Goal: Task Accomplishment & Management: Use online tool/utility

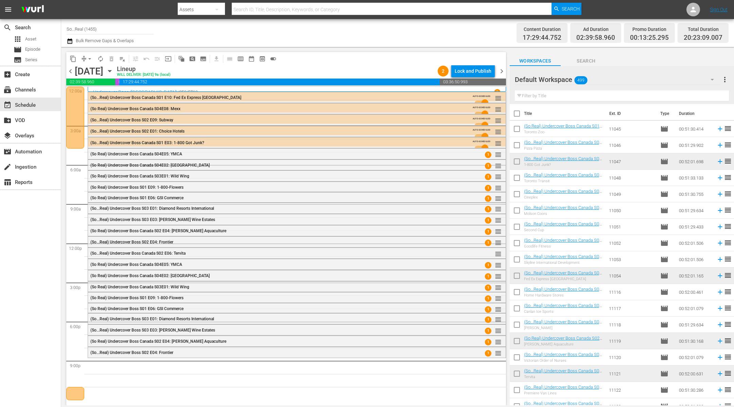
click at [69, 40] on icon "button" at bounding box center [69, 40] width 5 height 5
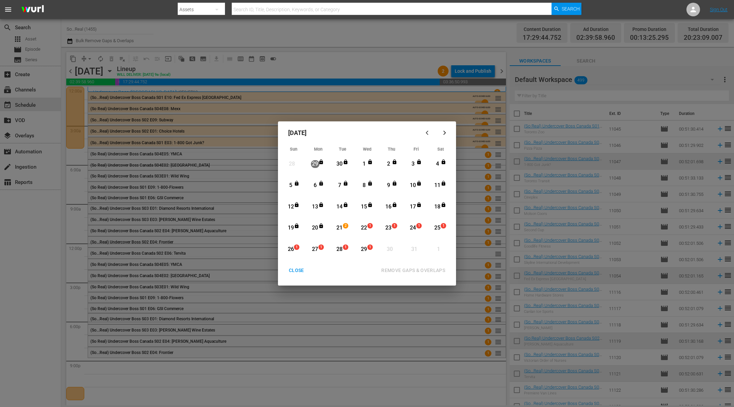
drag, startPoint x: 162, startPoint y: 394, endPoint x: 180, endPoint y: 397, distance: 18.6
click at [167, 397] on div "October 2025 Sun Mon Tue Wed Thu Fri Sat 28 View Lineup 29 View Lineup 30 View …" at bounding box center [367, 203] width 734 height 407
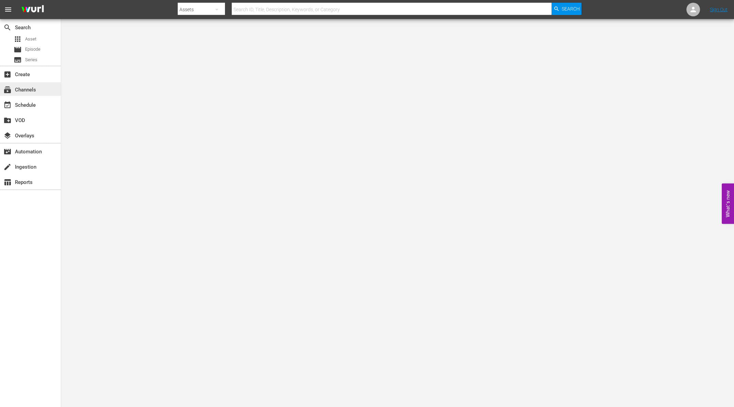
click at [50, 93] on div "subscriptions Channels" at bounding box center [30, 89] width 61 height 14
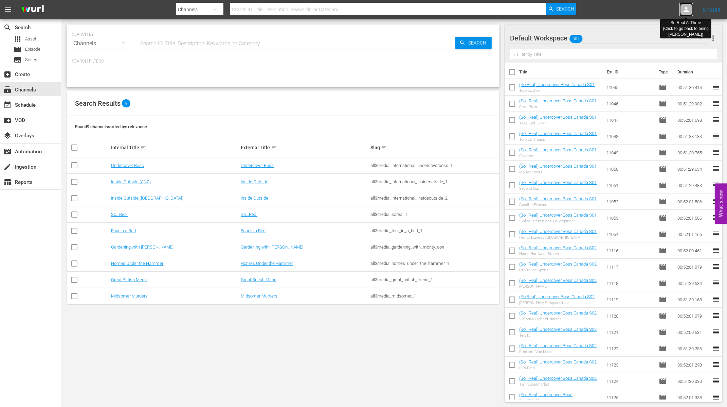
click at [687, 11] on icon at bounding box center [686, 9] width 5 height 5
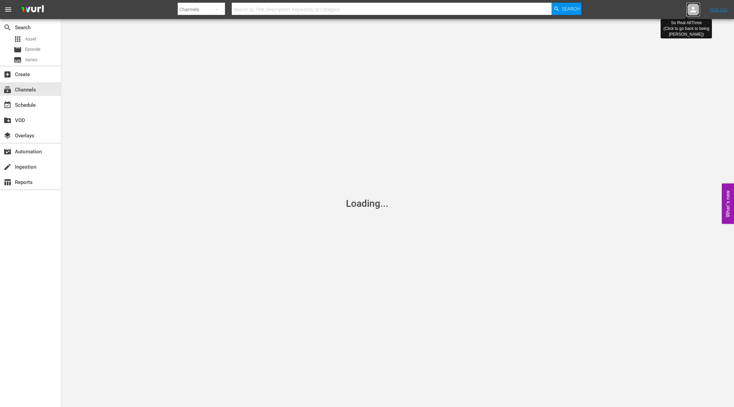
click at [687, 11] on div at bounding box center [693, 10] width 14 height 14
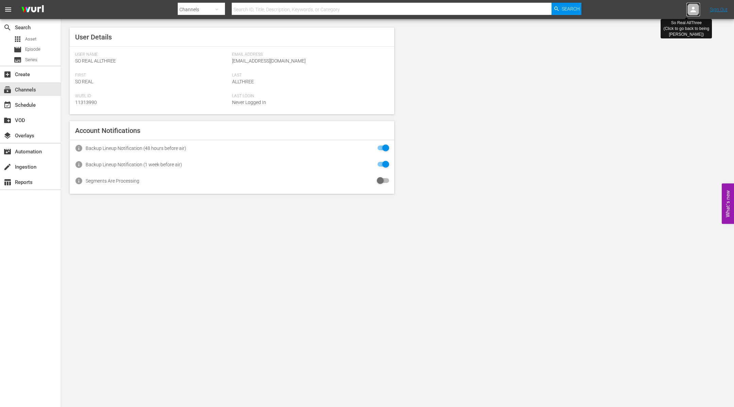
click at [693, 12] on icon at bounding box center [692, 9] width 5 height 5
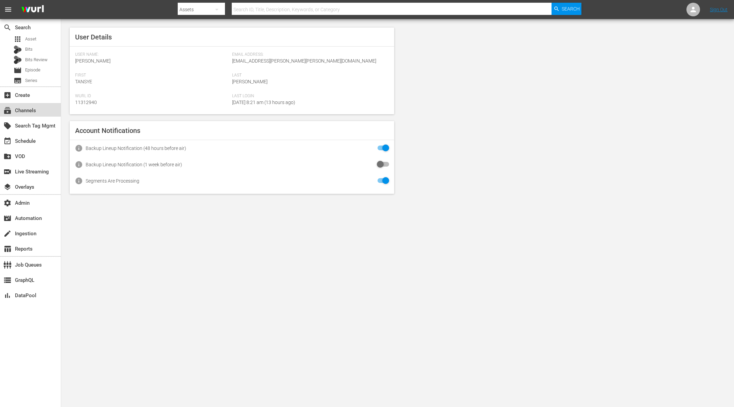
click at [35, 107] on div "subscriptions Channels" at bounding box center [19, 109] width 38 height 6
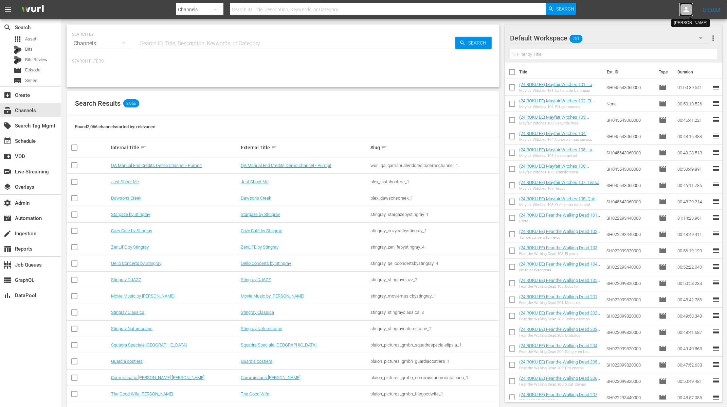
click at [687, 9] on icon at bounding box center [686, 9] width 5 height 5
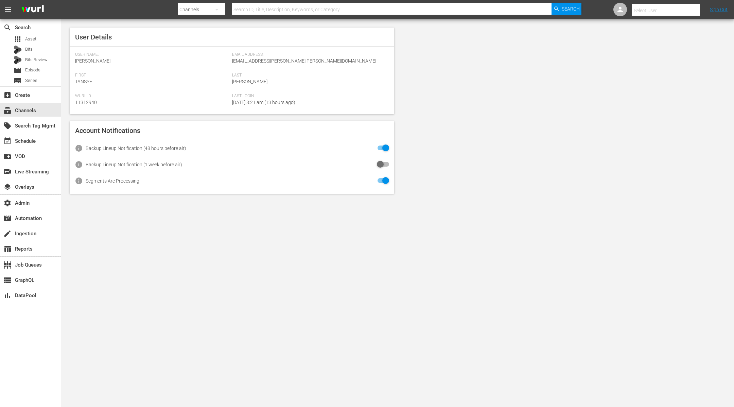
click at [675, 7] on input "text" at bounding box center [675, 10] width 87 height 16
click at [658, 60] on div "Scheduling Ladbible <ladbible-scheduling@wurl.com>" at bounding box center [654, 62] width 106 height 16
type input "Scheduling Ladbible (11314840)"
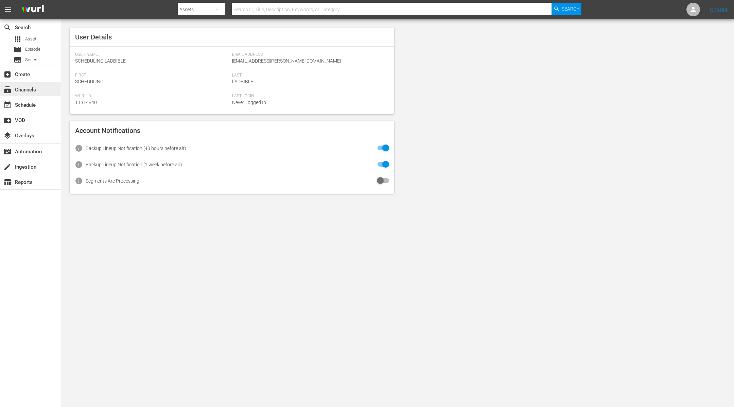
click at [44, 89] on div "subscriptions Channels" at bounding box center [30, 89] width 61 height 14
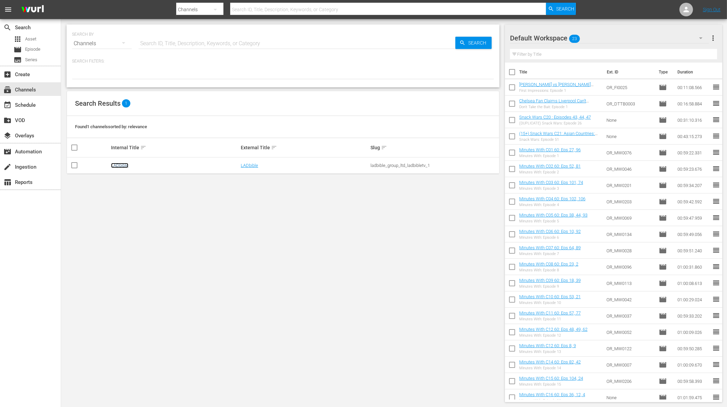
click at [122, 164] on link "LADbible" at bounding box center [119, 165] width 17 height 5
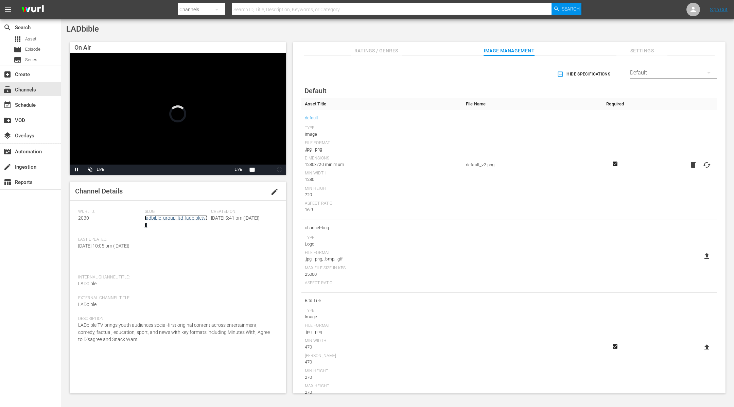
click at [189, 217] on link "ladbible_group_ltd_ladbibletv_1" at bounding box center [176, 221] width 63 height 13
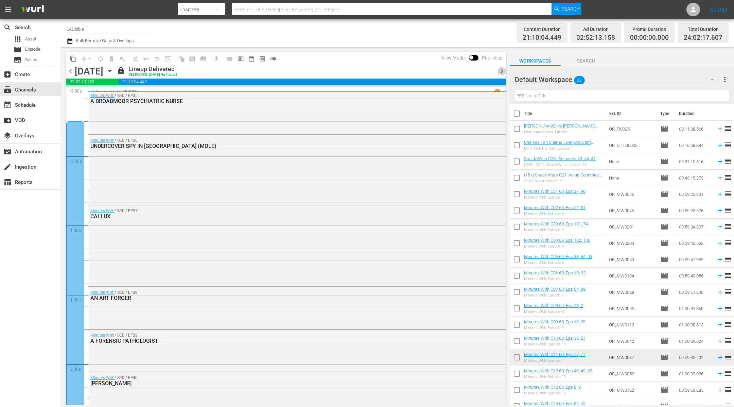
click at [504, 71] on span "chevron_right" at bounding box center [501, 71] width 8 height 8
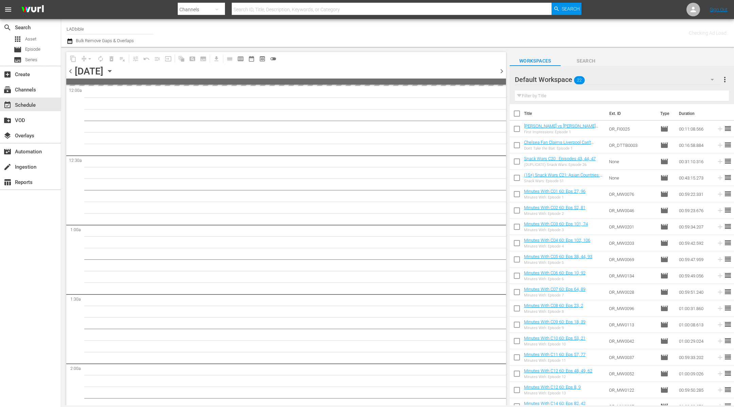
click at [504, 71] on span "chevron_right" at bounding box center [501, 71] width 8 height 8
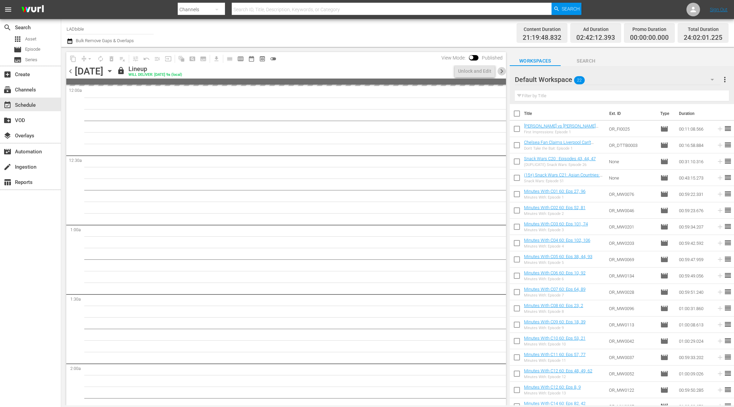
click at [504, 71] on span "chevron_right" at bounding box center [501, 71] width 8 height 8
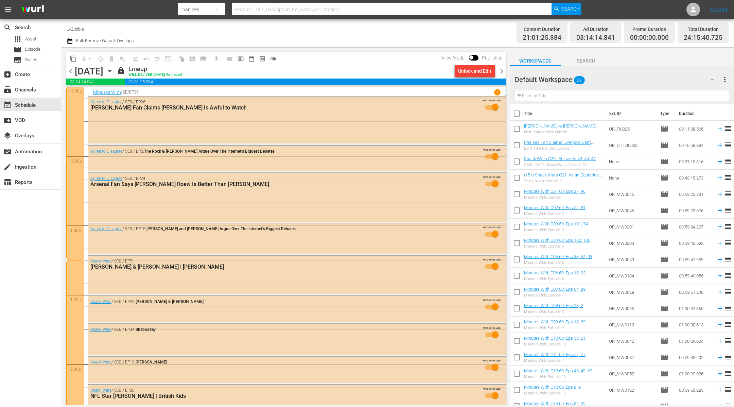
click at [502, 68] on span "chevron_right" at bounding box center [501, 71] width 8 height 8
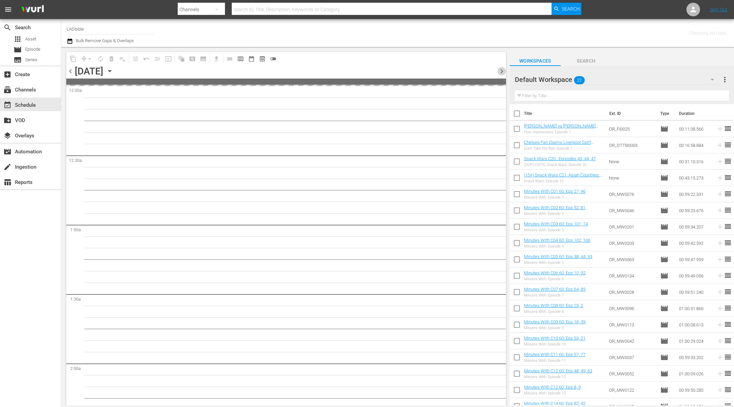
click at [502, 68] on span "chevron_right" at bounding box center [501, 71] width 8 height 8
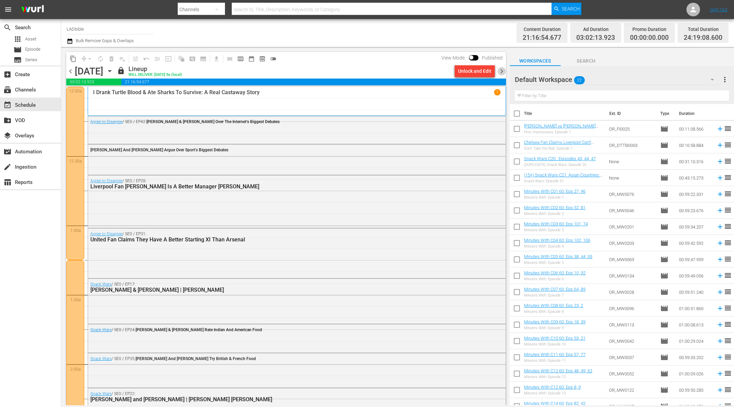
click at [502, 70] on span "chevron_right" at bounding box center [501, 71] width 8 height 8
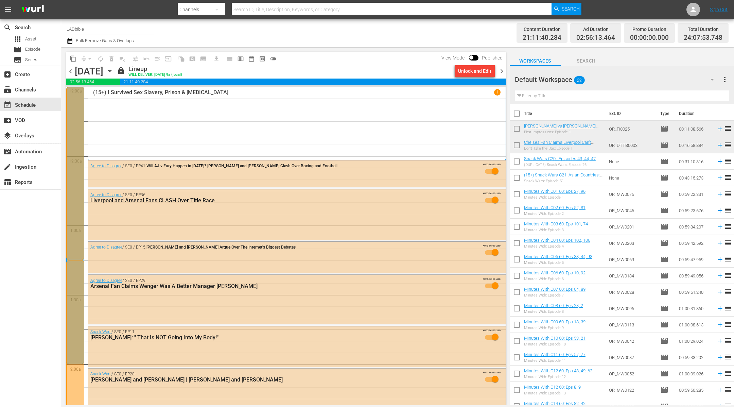
click at [502, 70] on span "chevron_right" at bounding box center [501, 71] width 8 height 8
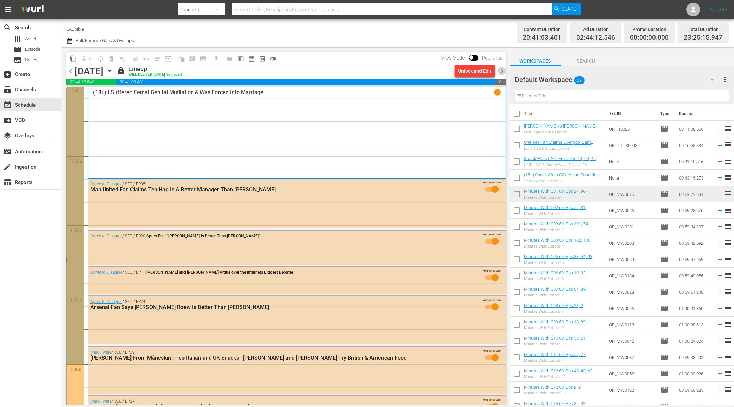
click at [502, 71] on span "chevron_right" at bounding box center [501, 71] width 8 height 8
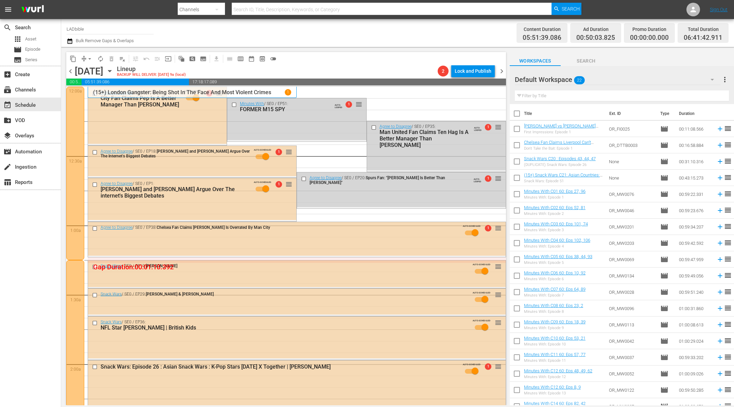
click at [73, 71] on span "chevron_left" at bounding box center [70, 71] width 8 height 8
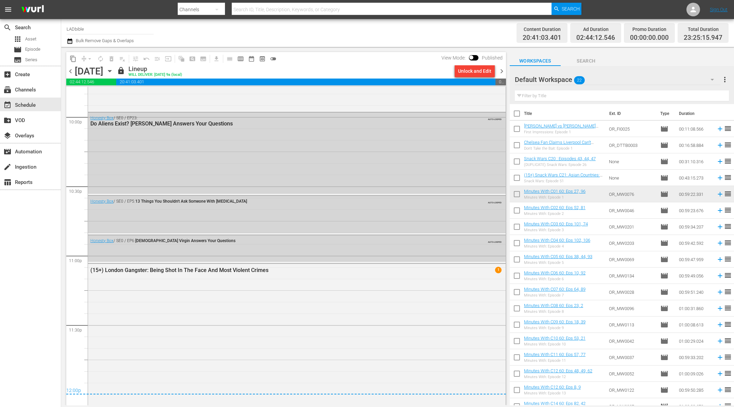
scroll to position [3018, 0]
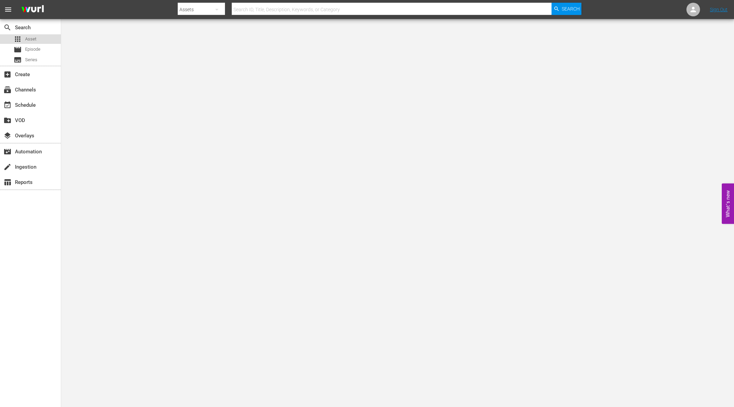
click at [43, 38] on div "apps Asset" at bounding box center [30, 39] width 61 height 10
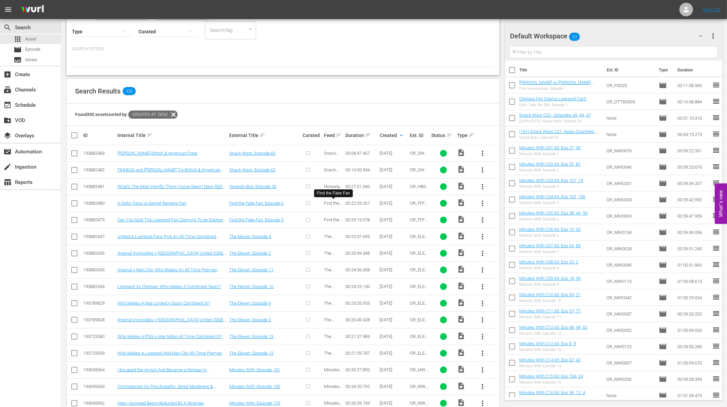
scroll to position [71, 0]
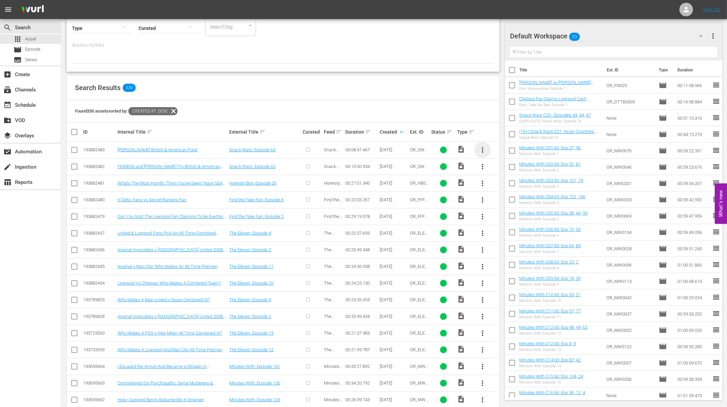
click at [484, 148] on span "more_vert" at bounding box center [483, 150] width 8 height 8
click at [508, 166] on div "Workspace" at bounding box center [520, 168] width 46 height 16
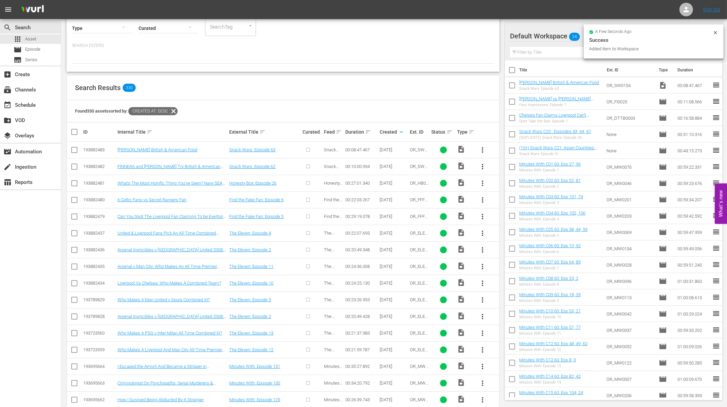
click at [76, 166] on input "checkbox" at bounding box center [74, 168] width 8 height 8
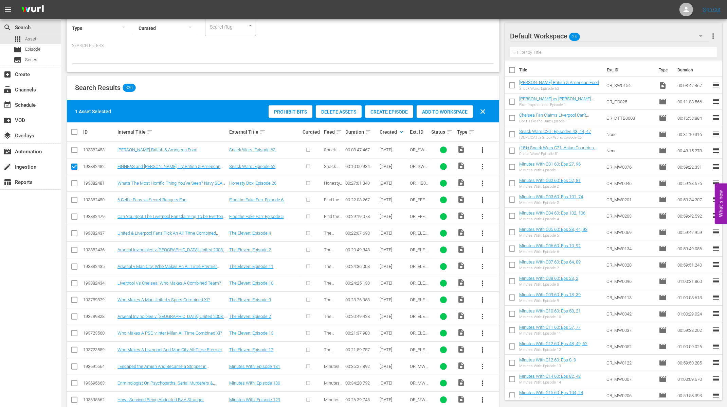
click at [398, 111] on span "Create Episode" at bounding box center [389, 111] width 48 height 5
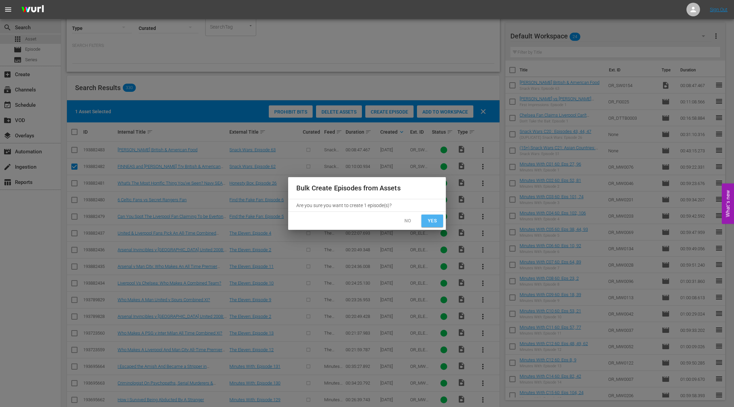
click at [434, 220] on span "Yes" at bounding box center [432, 220] width 11 height 8
checkbox input "false"
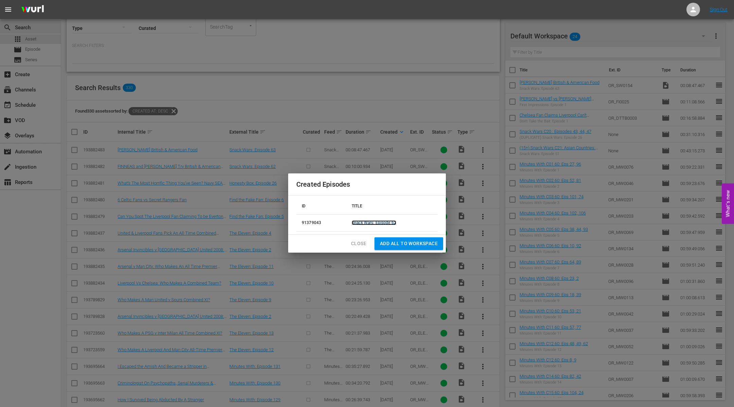
click at [384, 223] on link "Snack Wars: Episode 62" at bounding box center [374, 222] width 44 height 5
click at [359, 240] on span "Close" at bounding box center [358, 243] width 15 height 8
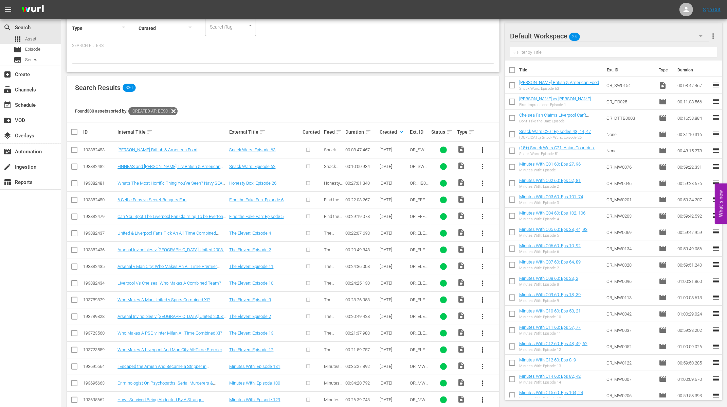
click at [603, 34] on div "Default Workspace 24" at bounding box center [609, 35] width 199 height 19
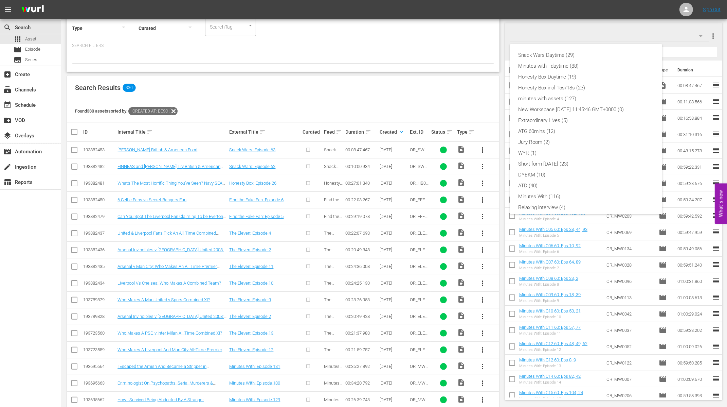
scroll to position [48, 0]
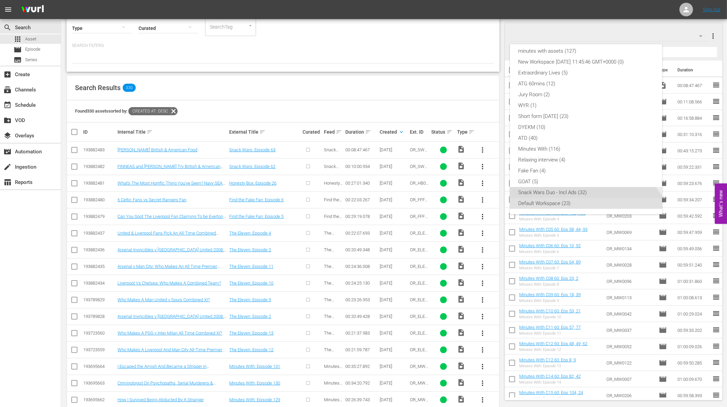
click at [558, 190] on div "Snack Wars Duo - Incl Ads (32)" at bounding box center [586, 192] width 136 height 11
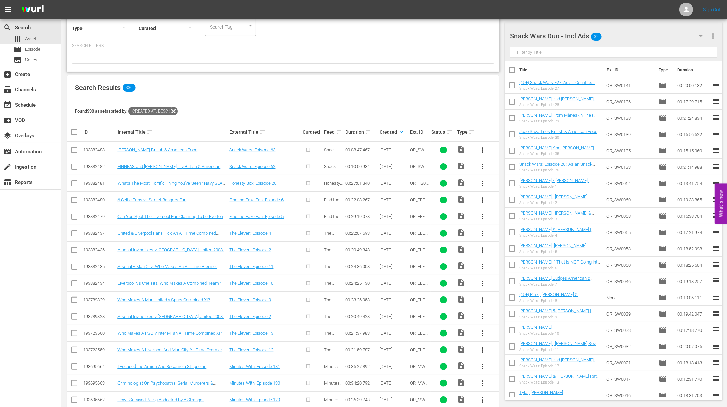
click at [74, 184] on input "checkbox" at bounding box center [74, 184] width 8 height 8
checkbox input "true"
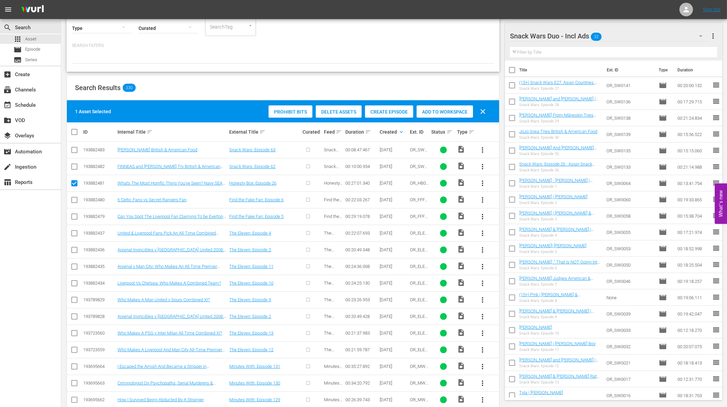
click at [75, 199] on input "checkbox" at bounding box center [74, 201] width 8 height 8
checkbox input "true"
click at [75, 215] on input "checkbox" at bounding box center [74, 218] width 8 height 8
checkbox input "true"
click at [74, 232] on input "checkbox" at bounding box center [74, 234] width 8 height 8
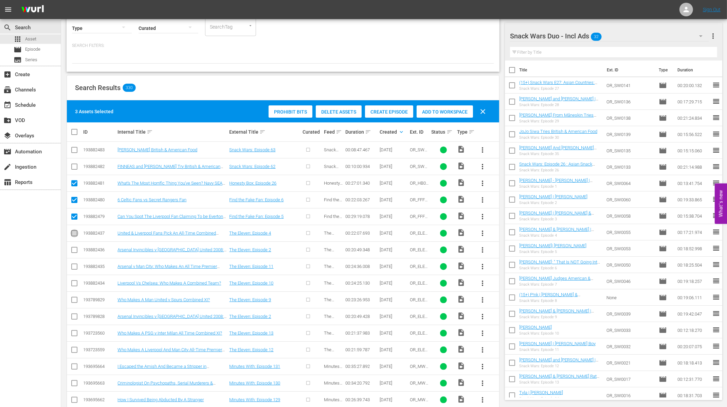
checkbox input "true"
click at [75, 248] on input "checkbox" at bounding box center [74, 251] width 8 height 8
checkbox input "true"
click at [75, 264] on input "checkbox" at bounding box center [74, 268] width 8 height 8
checkbox input "true"
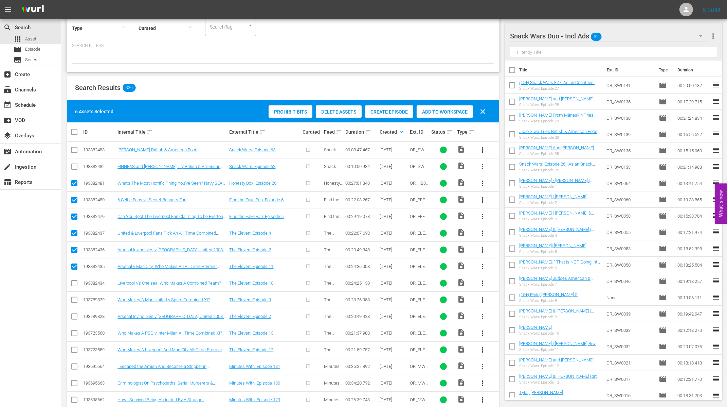
click at [74, 282] on input "checkbox" at bounding box center [74, 284] width 8 height 8
checkbox input "true"
click at [74, 304] on td at bounding box center [74, 299] width 15 height 17
click at [73, 299] on input "checkbox" at bounding box center [74, 301] width 8 height 8
checkbox input "true"
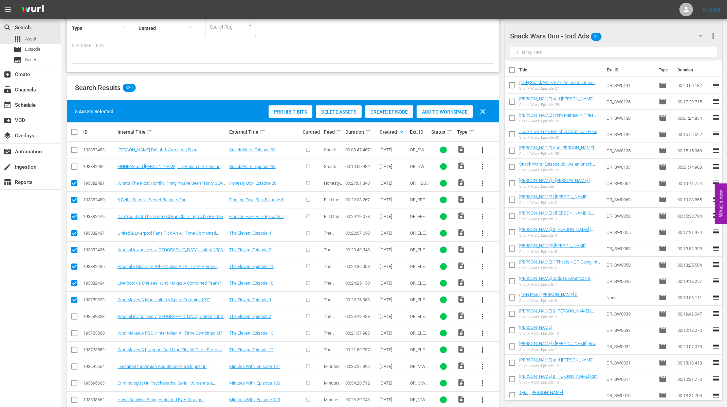
click at [74, 314] on input "checkbox" at bounding box center [74, 317] width 8 height 8
checkbox input "true"
click at [76, 332] on input "checkbox" at bounding box center [74, 334] width 8 height 8
checkbox input "true"
click at [75, 347] on input "checkbox" at bounding box center [74, 351] width 8 height 8
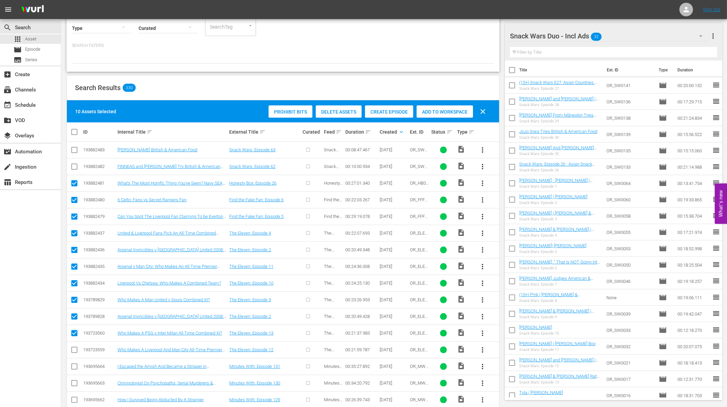
checkbox input "true"
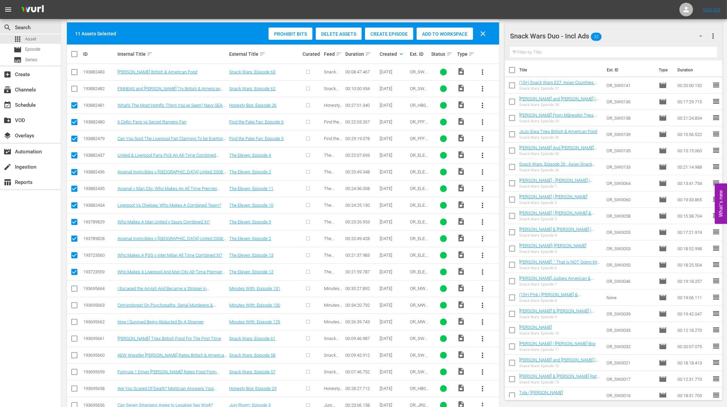
scroll to position [146, 0]
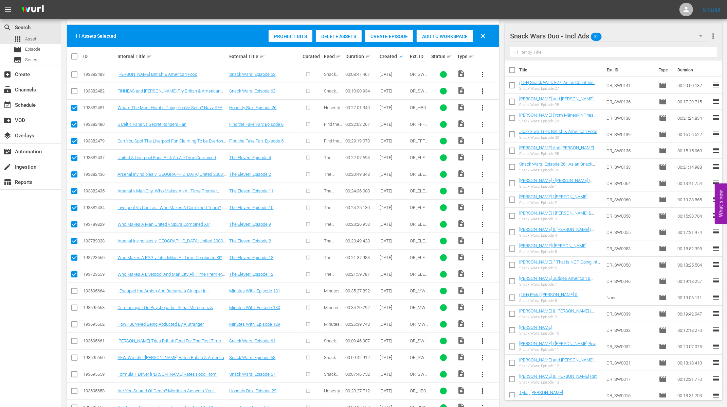
click at [73, 289] on input "checkbox" at bounding box center [74, 292] width 8 height 8
checkbox input "true"
click at [75, 305] on input "checkbox" at bounding box center [74, 309] width 8 height 8
checkbox input "true"
click at [75, 325] on input "checkbox" at bounding box center [74, 325] width 8 height 8
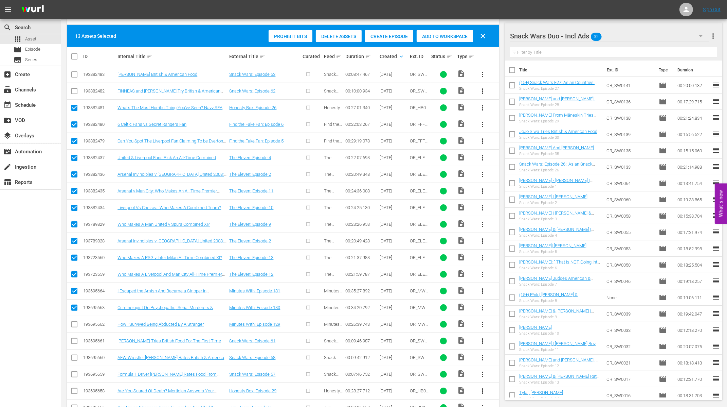
checkbox input "true"
click at [75, 338] on input "checkbox" at bounding box center [74, 342] width 8 height 8
checkbox input "false"
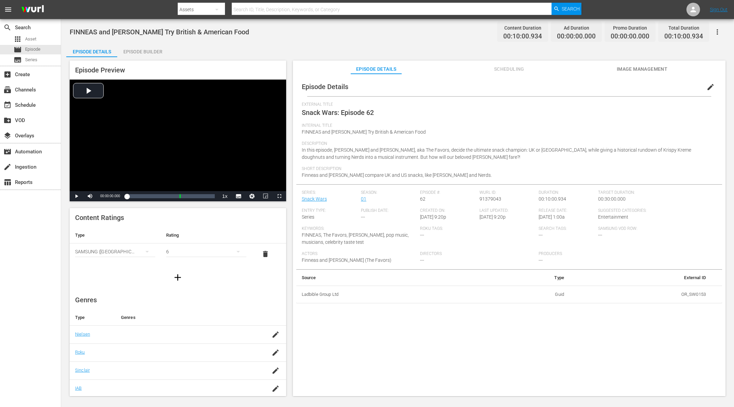
click at [587, 88] on span "edit" at bounding box center [710, 87] width 8 height 8
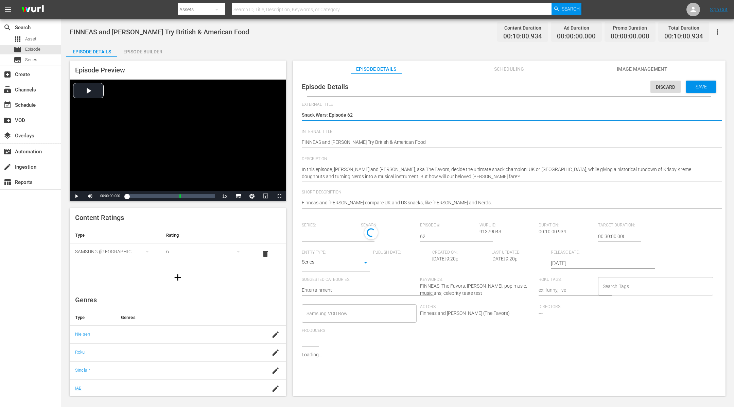
type input "Snack Wars"
click at [362, 115] on textarea "Snack Wars: Episode 62" at bounding box center [507, 115] width 411 height 8
type textarea "Snack Wars: Episode 6"
type textarea "Snack Wars: Episode"
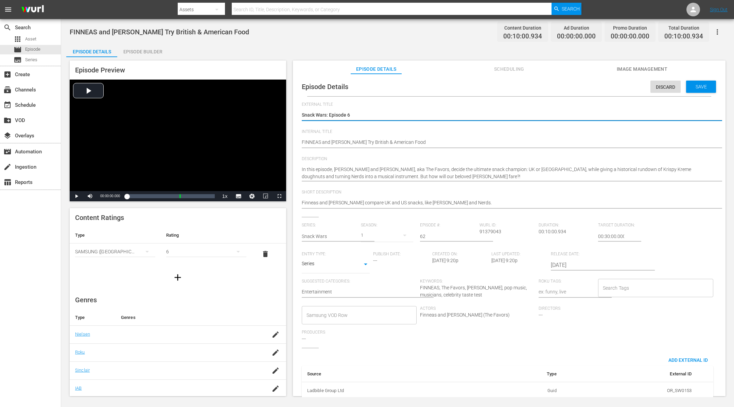
type textarea "Snack Wars: Episode"
type textarea "Snack Wars: Episode 3"
type textarea "Snack Wars: Episode 31"
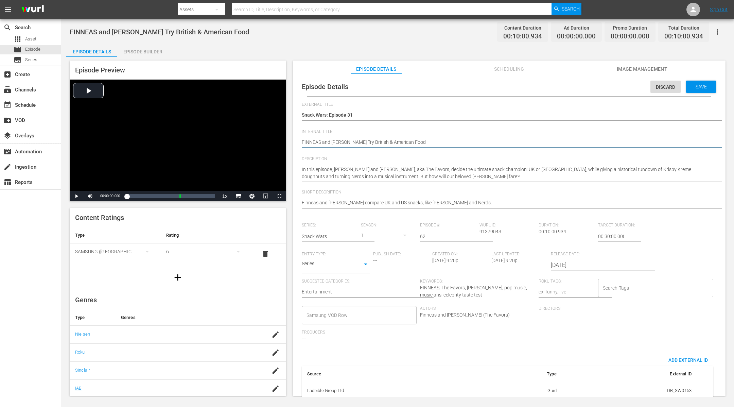
click at [139, 58] on div "Episode Preview Video Player is loading. Play Video Play Mute Current Time 00:0…" at bounding box center [397, 229] width 662 height 344
click at [147, 49] on div "Episode Builder" at bounding box center [142, 51] width 51 height 16
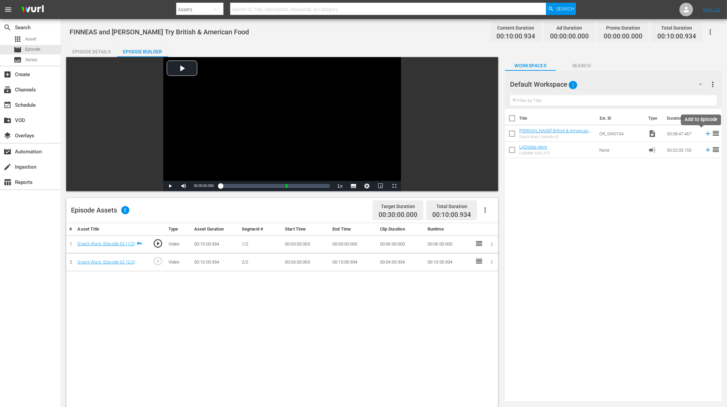
click at [587, 134] on icon at bounding box center [707, 133] width 7 height 7
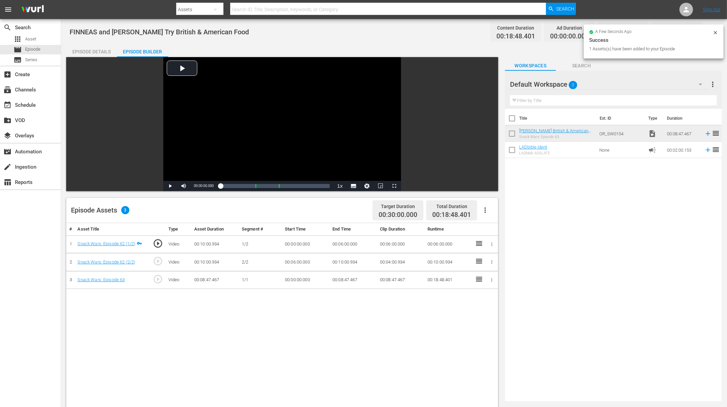
click at [491, 280] on icon "button" at bounding box center [491, 279] width 5 height 5
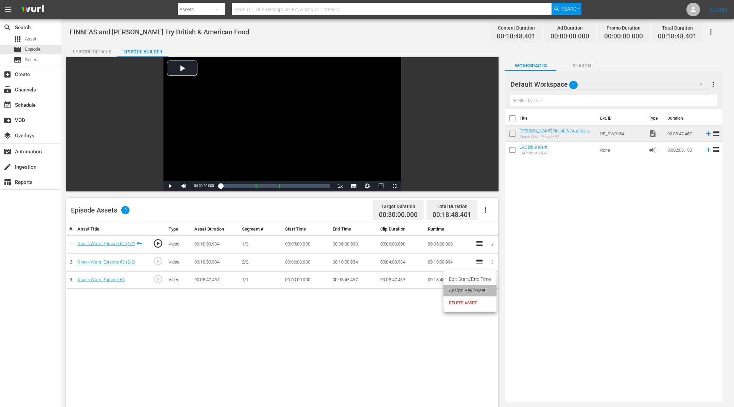
click at [485, 290] on li "Assign Key Asset" at bounding box center [469, 290] width 53 height 11
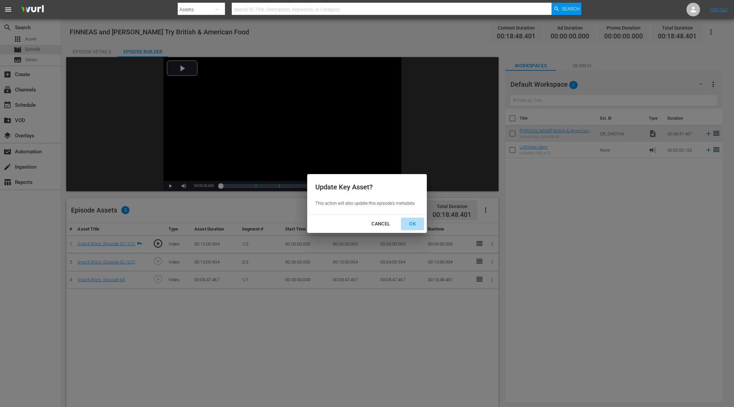
click at [414, 223] on div "OK" at bounding box center [412, 223] width 18 height 8
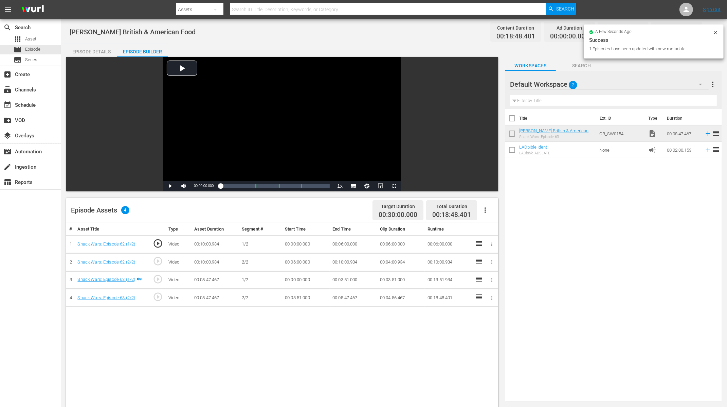
click at [492, 243] on icon "button" at bounding box center [491, 243] width 1 height 3
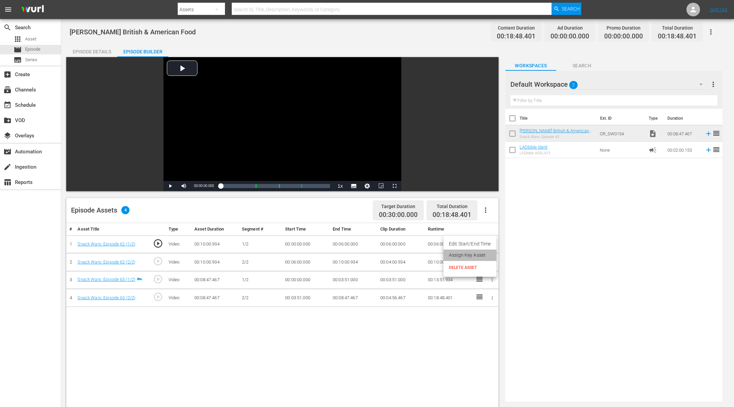
click at [478, 256] on li "Assign Key Asset" at bounding box center [469, 254] width 53 height 11
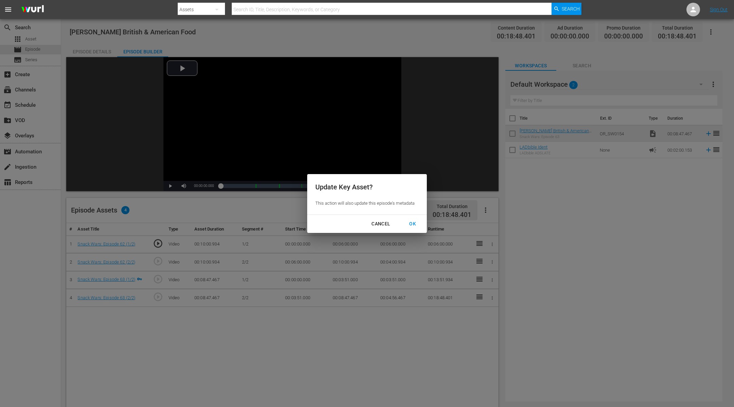
click at [415, 221] on div "OK" at bounding box center [412, 223] width 18 height 8
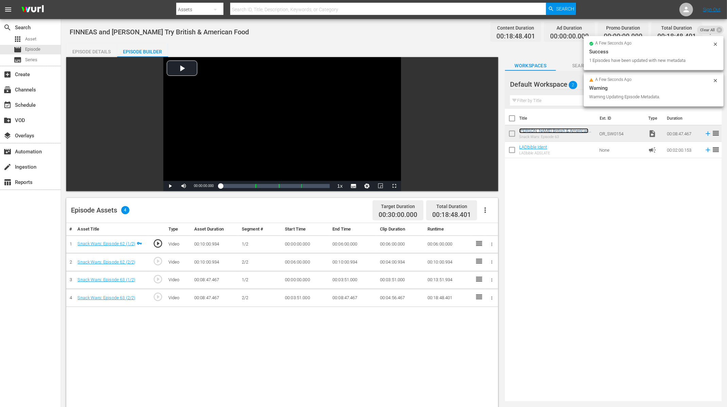
click at [570, 128] on link "[PERSON_NAME] British & American Food" at bounding box center [553, 133] width 69 height 10
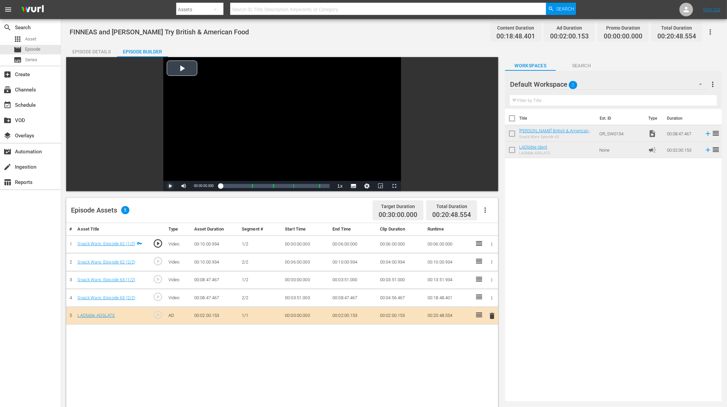
click at [170, 186] on span "Video Player" at bounding box center [170, 186] width 0 height 0
click at [87, 51] on div "Episode Details" at bounding box center [91, 51] width 51 height 16
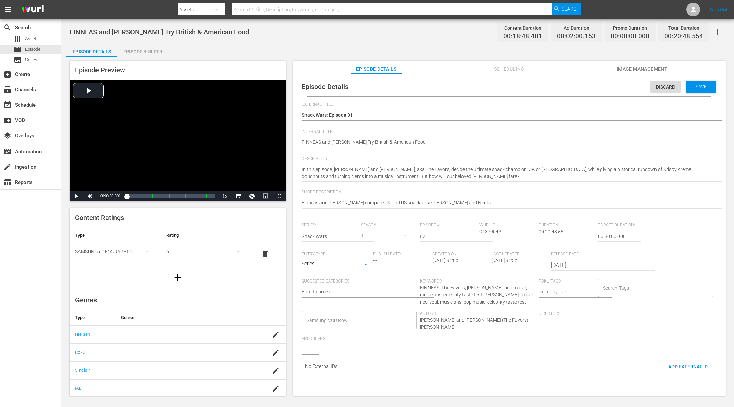
click at [368, 237] on div "1" at bounding box center [387, 235] width 52 height 19
click at [373, 264] on span at bounding box center [376, 263] width 33 height 11
click at [372, 234] on div "0" at bounding box center [387, 235] width 52 height 19
click at [373, 249] on div "1" at bounding box center [369, 252] width 19 height 7
click at [438, 233] on input "62" at bounding box center [448, 236] width 56 height 16
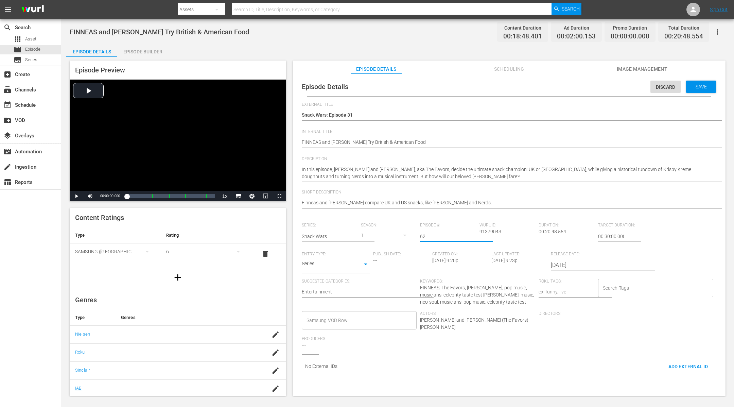
type input "6"
type input "31"
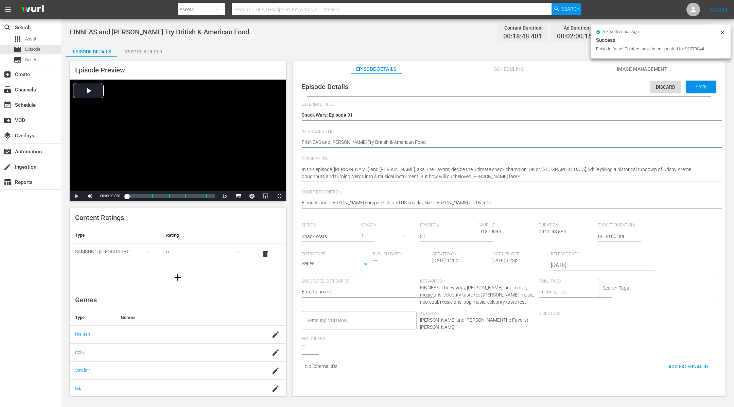
type textarea "FINNEAS and Ashe Try British & American Food"
type textarea "FINNEAS and Ashe Try British & American Food |"
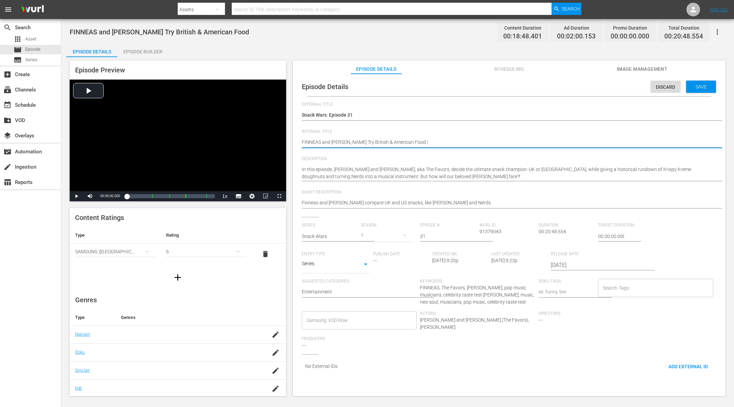
type textarea "FINNEAS and Ashe Try British & American Food |"
paste textarea "[PERSON_NAME] British & American Food"
type textarea "FINNEAS and Ashe Try British & American Food | Olivia Dean Tries British & Amer…"
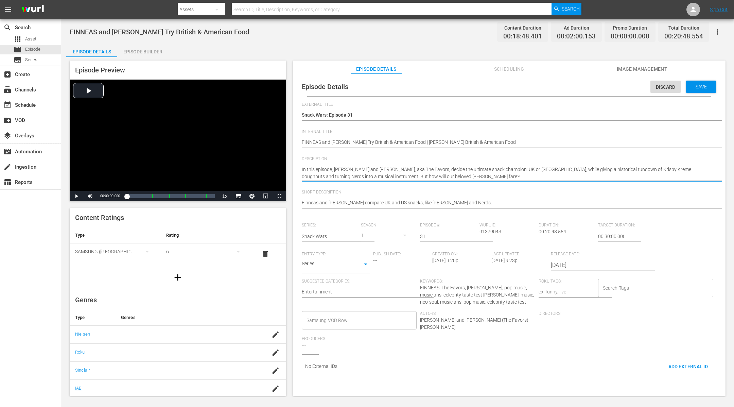
type textarea "In this episode, Finneas and Ashe, aka The Favors, decide the ultimate snack ch…"
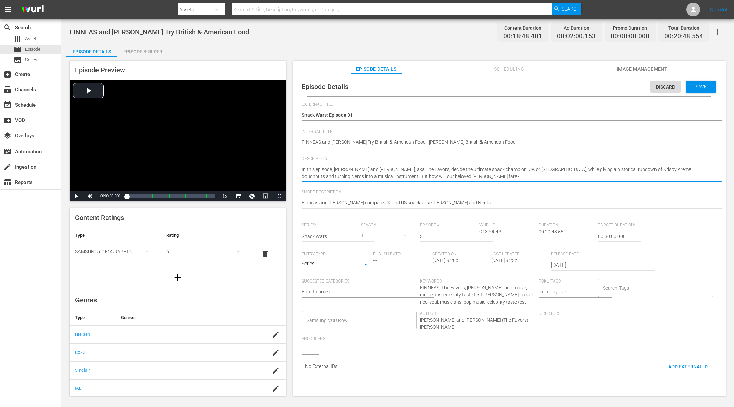
type textarea "In this episode, Finneas and Ashe, aka The Favors, decide the ultimate snack ch…"
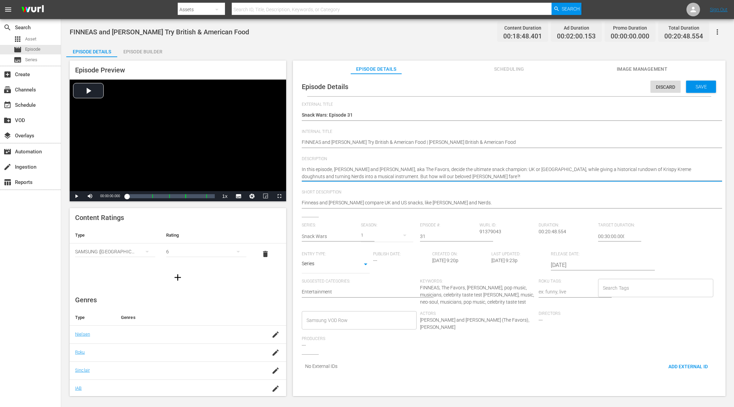
paste textarea "In this episode, the fantastic [PERSON_NAME] pits UK snacks against the [GEOGRA…"
type textarea "In this episode, Finneas and Ashe, aka The Favors, decide the ultimate snack ch…"
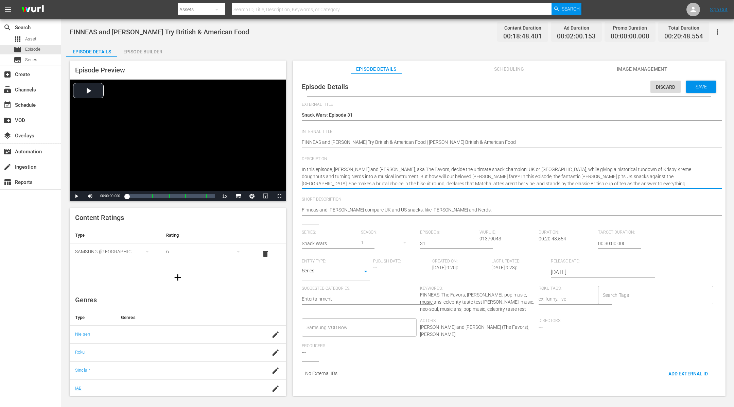
type textarea "In this episode, Finneas and Ashe, aka The Favors, decide the ultimate snack ch…"
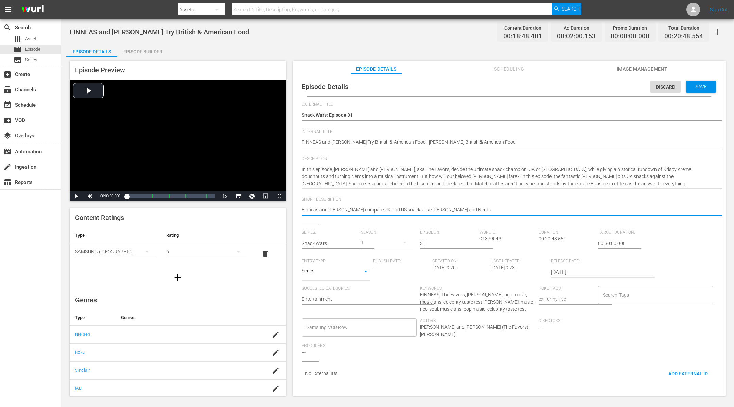
type textarea "Finneas and Ashe compare UK and US snacks, like Percy Pig and Nerds."
type textarea "Finneas and Ashe compare UK and US snacks, like Percy Pig and Nerds. |"
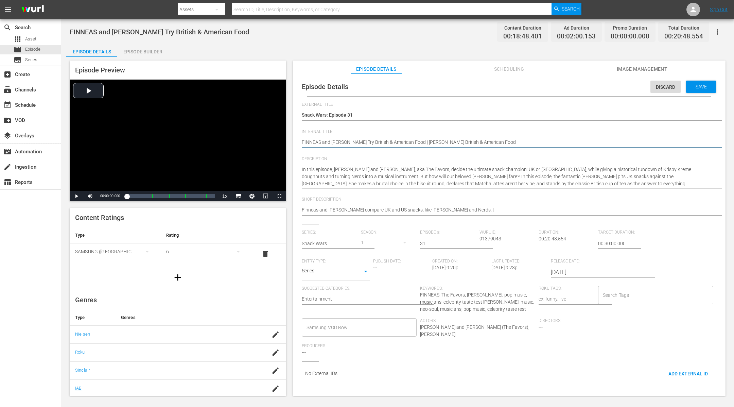
drag, startPoint x: 428, startPoint y: 141, endPoint x: 403, endPoint y: 143, distance: 24.2
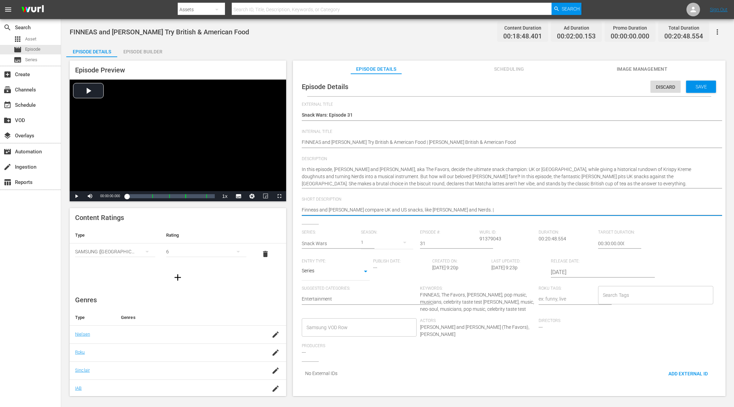
type textarea "Finneas and Ashe compare UK and US snacks, like Percy Pig and Nerds. |"
paste textarea "Olivia Dean"
type textarea "Finneas and Ashe compare UK and US snacks, like Percy Pig and Nerds. | Olivia D…"
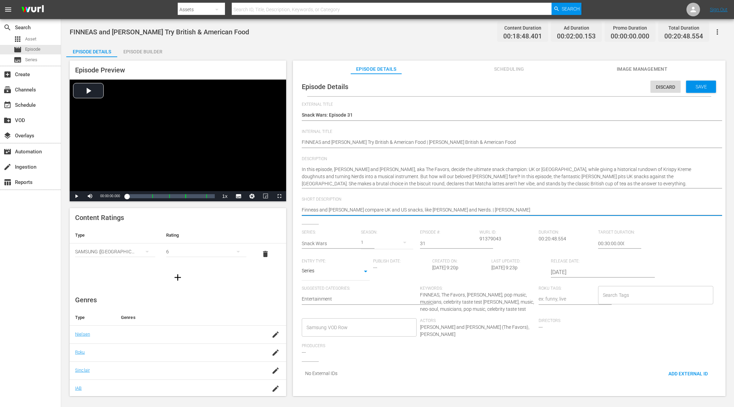
drag, startPoint x: 451, startPoint y: 209, endPoint x: 400, endPoint y: 209, distance: 51.3
click at [400, 209] on textarea "Finneas and Ashe compare UK and US snacks, like Percy Pig and Nerds." at bounding box center [507, 210] width 411 height 8
type textarea "Finneas and Ashe compare UK and US snacks, | Olivia Dean"
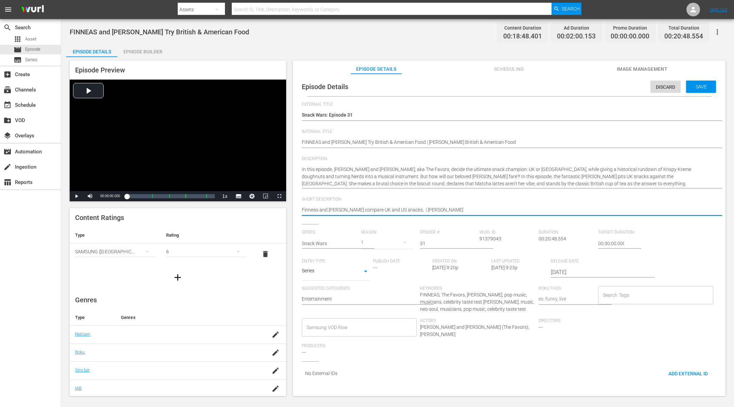
type textarea "Finneas and Ashe compare UK and US snacks, | Olivia Dean"
type textarea "Finneas and Ashe compare UK and US snacks | Olivia Dean"
click at [400, 209] on textarea "Finneas and Ashe compare UK and US snacks, like Percy Pig and Nerds." at bounding box center [507, 210] width 411 height 8
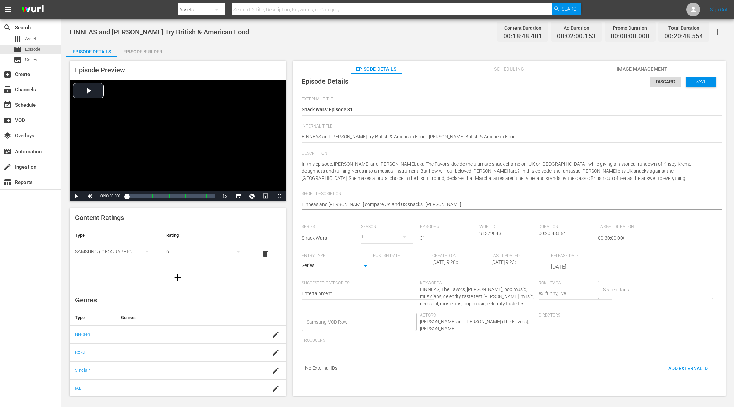
click at [400, 209] on div "Finneas and Ashe compare UK and US snacks, like Percy Pig and Nerds. Finneas an…" at bounding box center [507, 205] width 411 height 16
click at [433, 203] on textarea "Finneas and Ashe compare UK and US snacks, like Percy Pig and Nerds." at bounding box center [507, 205] width 411 height 8
click at [400, 203] on textarea "Finneas and Ashe compare UK and US snacks, like Percy Pig and Nerds." at bounding box center [507, 205] width 411 height 8
type textarea "Finneas and Ashe compare UK and US snacks |Olivia Dean"
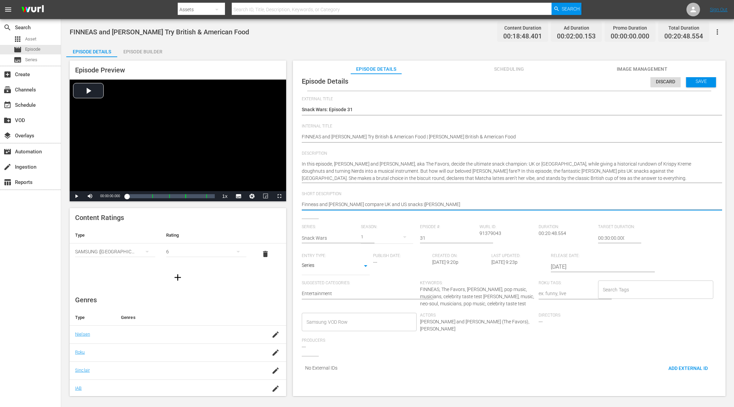
type textarea "Finneas and Ashe compare UK and US snacks Olivia Dean"
drag, startPoint x: 398, startPoint y: 203, endPoint x: 339, endPoint y: 203, distance: 59.4
click at [339, 203] on textarea "Finneas and Ashe compare UK and US snacks, like Percy Pig and Nerds." at bounding box center [507, 205] width 411 height 8
type textarea "Finneas and AsheOlivia Dean"
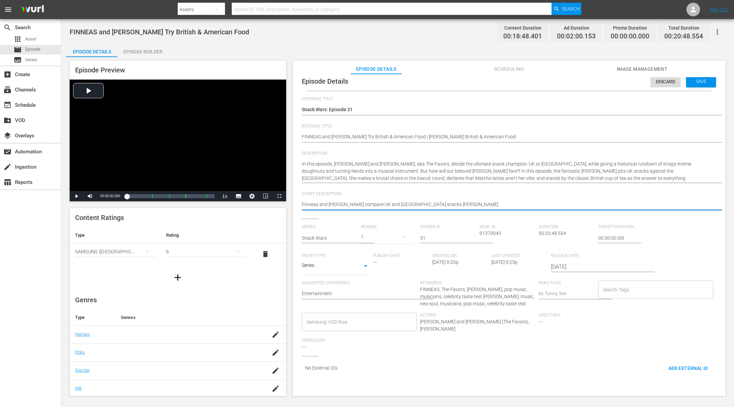
type textarea "Finneas and AsheOlivia Dean"
type textarea "Finneas and Ashe Olivia Dean"
type textarea "Finneas and Ashe AOlivia Dean"
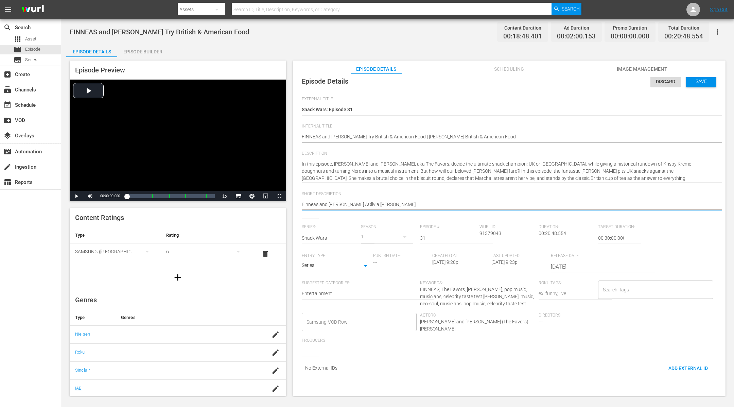
type textarea "Finneas and Ashe ANOlivia Dean"
type textarea "Finneas and Ashe ANDOlivia Dean"
type textarea "Finneas and Ashe AND Olivia Dean"
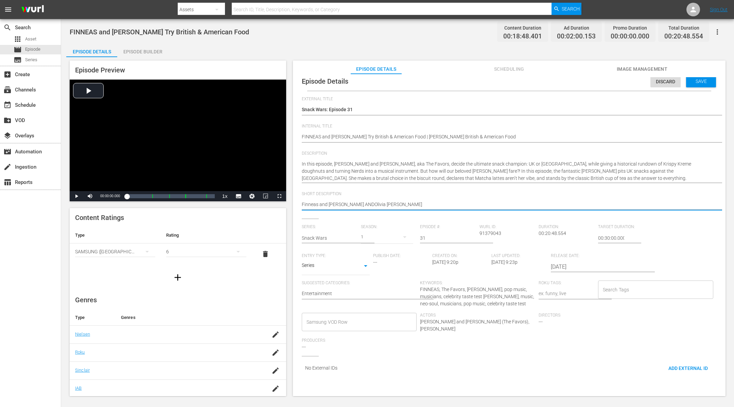
type textarea "Finneas and Ashe AND Olivia Dean"
type textarea "Finneas and Ashe ANDOlivia Dean"
type textarea "Finneas and Ashe ANOlivia Dean"
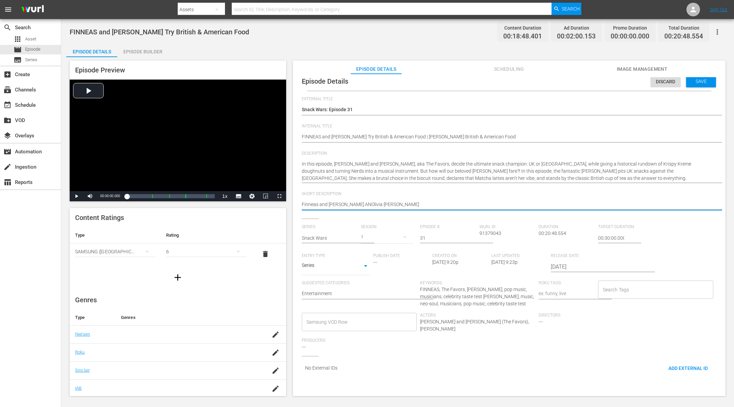
type textarea "Finneas and Ashe AOlivia Dean"
type textarea "Finneas and Ashe Olivia Dean"
type textarea "Finneas and Ashe &Olivia Dean"
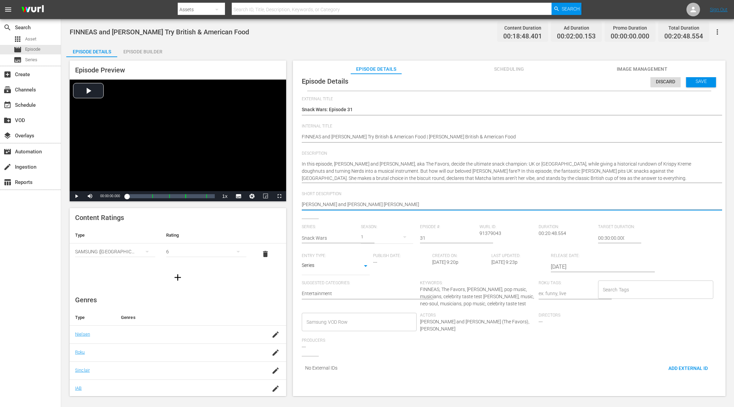
type textarea "Finneas and Ashe &Olivia Dean"
type textarea "Finneas and Ashe & Olivia Dean"
click at [397, 201] on textarea "Finneas and Ashe compare UK and US snacks, like Percy Pig and Nerds." at bounding box center [507, 205] width 411 height 8
paste textarea "compare UK and US snacks"
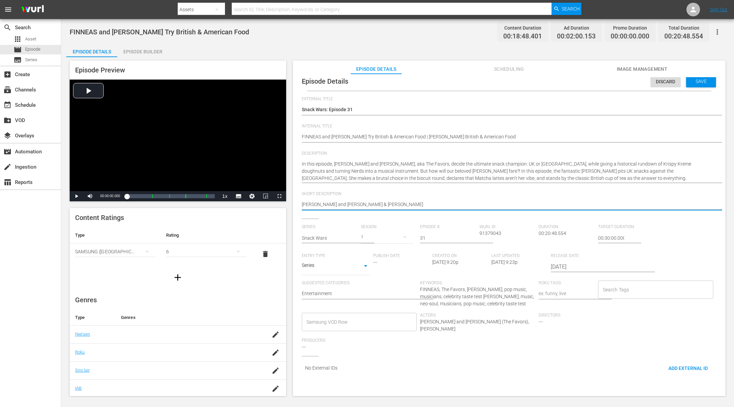
type textarea "Finneas and Ashe & Olivia Dean compare UK and US snacks"
click at [370, 204] on textarea "Finneas and Ashe compare UK and US snacks, like Percy Pig and Nerds." at bounding box center [507, 205] width 411 height 8
type textarea "Finneas and Ashe & Olivia Dean compare UK and US snacks"
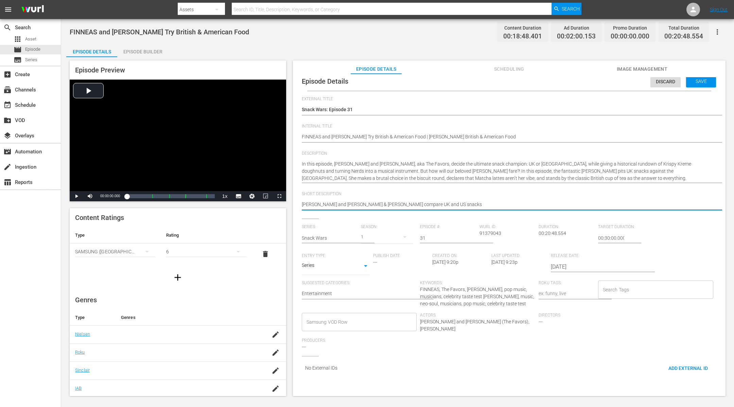
type textarea "Finneas and Ashe & Olivia Deancompare UK and US snacks"
type textarea "Finneas and Ashe & Olivia Dean compare UK and US snacks"
click at [587, 80] on span "Save" at bounding box center [701, 80] width 22 height 5
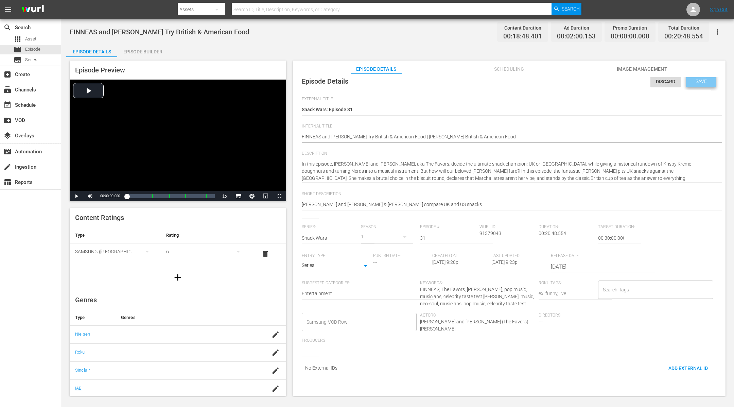
scroll to position [0, 0]
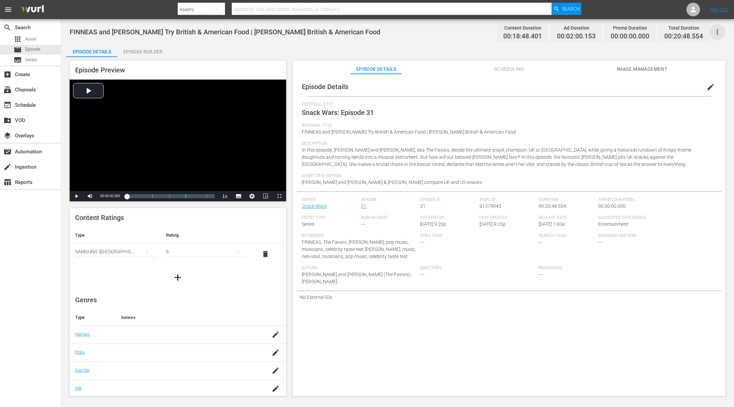
click at [587, 33] on icon "button" at bounding box center [717, 32] width 8 height 8
click at [587, 33] on div "Add Episode to Workspace" at bounding box center [668, 34] width 114 height 16
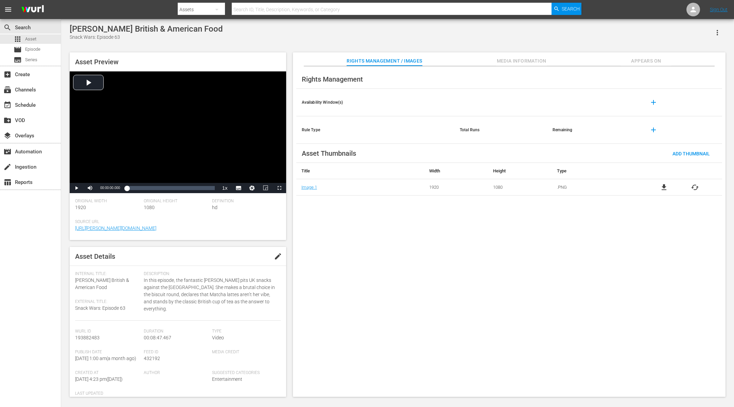
drag, startPoint x: 227, startPoint y: 30, endPoint x: 66, endPoint y: 22, distance: 160.5
click at [66, 22] on div "[PERSON_NAME] British & American Food Snack Wars: Episode 63 Asset Preview Vide…" at bounding box center [397, 208] width 672 height 379
copy div "[PERSON_NAME] British & American Food"
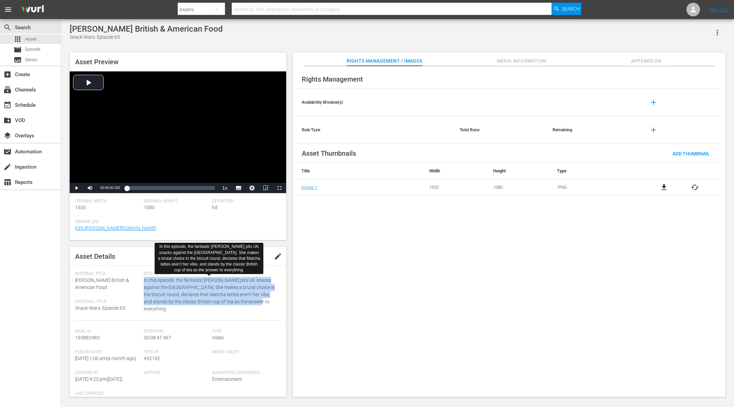
drag, startPoint x: 143, startPoint y: 278, endPoint x: 257, endPoint y: 301, distance: 116.6
click at [257, 301] on span "In this episode, the fantastic [PERSON_NAME] pits UK snacks against the [GEOGRA…" at bounding box center [210, 294] width 133 height 36
copy span "In this episode, the fantastic [PERSON_NAME] pits UK snacks against the [GEOGRA…"
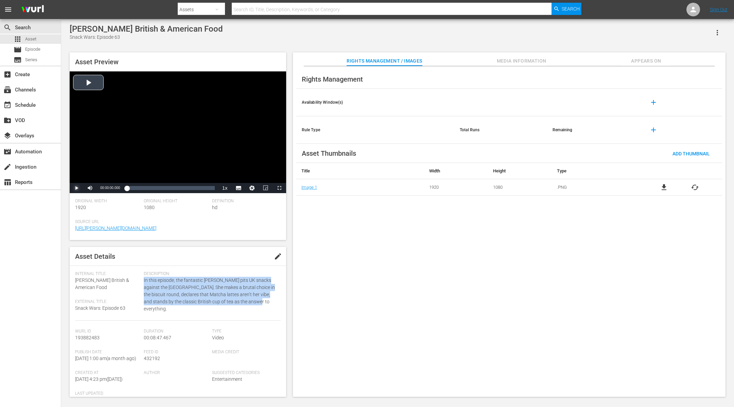
click at [76, 188] on span "Video Player" at bounding box center [76, 188] width 0 height 0
